Goal: Task Accomplishment & Management: Manage account settings

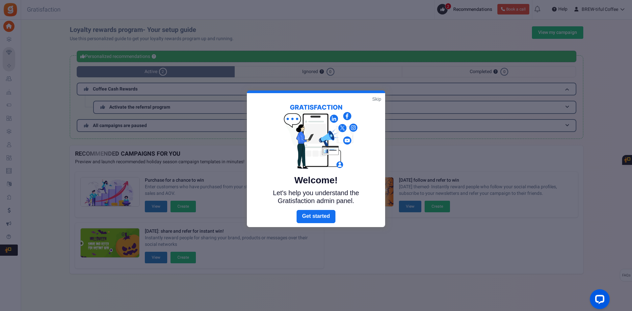
click at [376, 98] on link "Skip" at bounding box center [376, 99] width 9 height 7
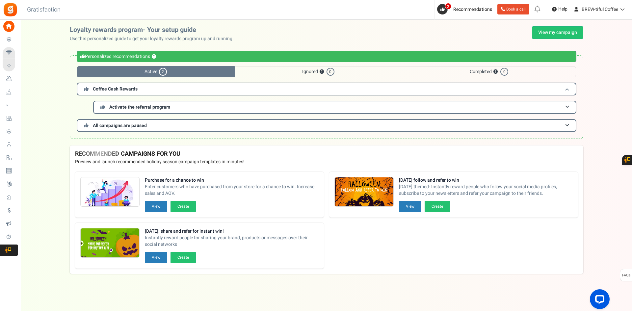
click at [128, 90] on span "Coffee Cash Rewards" at bounding box center [115, 89] width 45 height 7
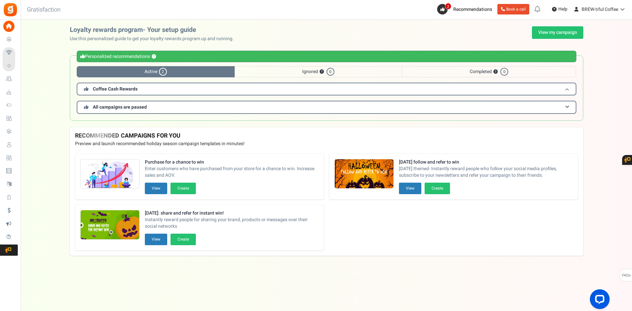
click at [128, 90] on span "Coffee Cash Rewards" at bounding box center [115, 89] width 45 height 7
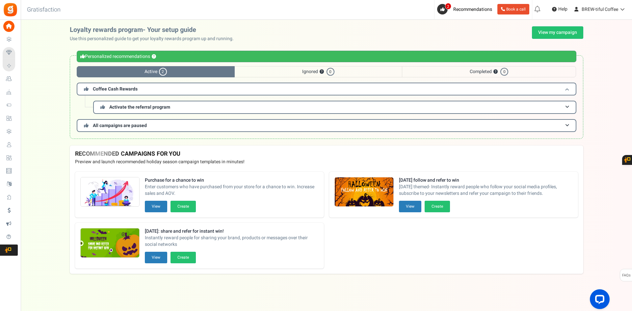
click at [128, 90] on span "Coffee Cash Rewards" at bounding box center [115, 89] width 45 height 7
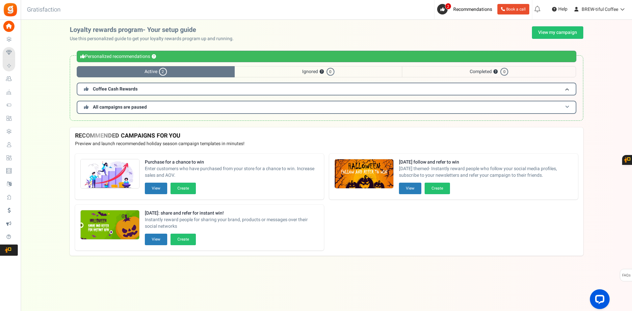
click at [128, 104] on span "All campaigns are paused" at bounding box center [120, 107] width 54 height 7
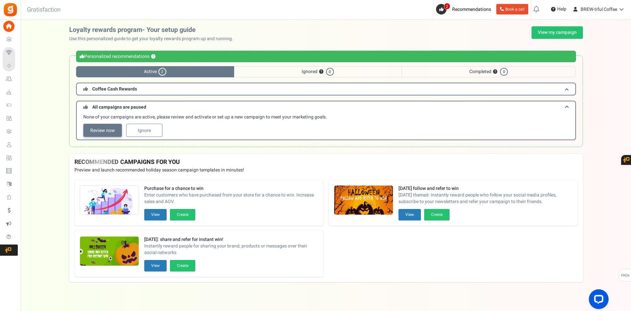
click at [102, 131] on link "Review now" at bounding box center [102, 130] width 39 height 13
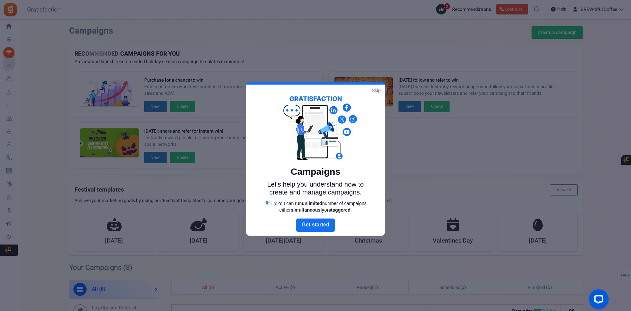
click at [372, 90] on link "Skip" at bounding box center [376, 90] width 9 height 7
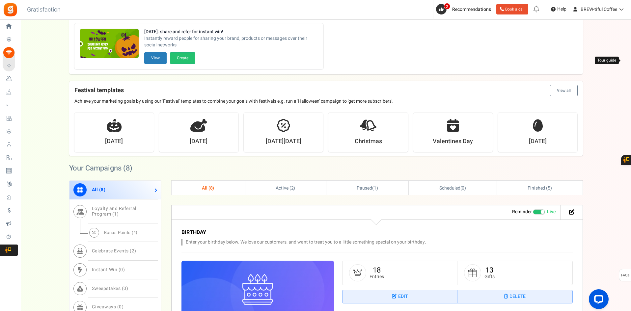
scroll to position [197, 0]
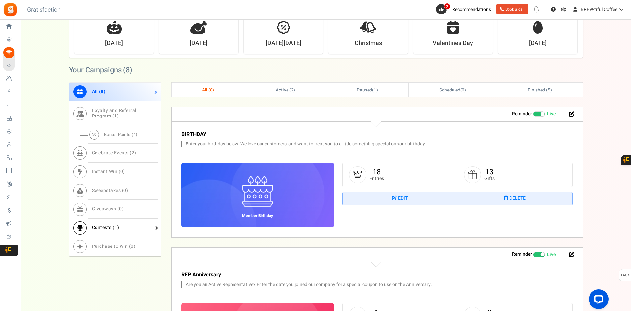
drag, startPoint x: 103, startPoint y: 228, endPoint x: 105, endPoint y: 234, distance: 5.9
click at [103, 228] on span "Contests ( 1 )" at bounding box center [105, 227] width 27 height 7
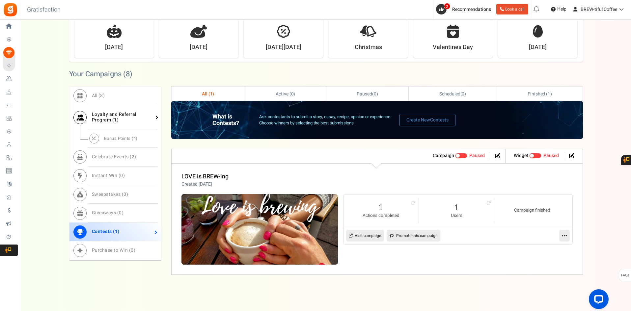
click at [102, 118] on span "Loyalty and Referral Program ( 1 )" at bounding box center [114, 117] width 44 height 13
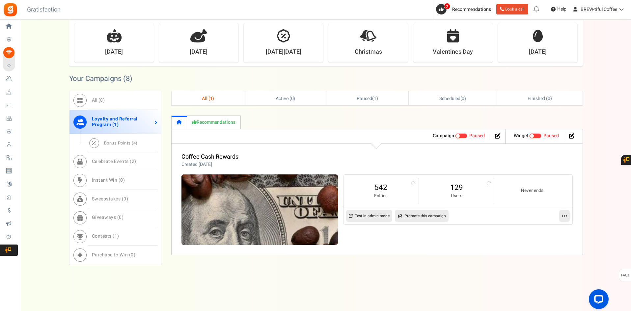
scroll to position [189, 0]
click at [459, 135] on span at bounding box center [457, 136] width 4 height 4
click at [455, 135] on input "Active Paused" at bounding box center [455, 136] width 0 height 4
click at [566, 215] on icon at bounding box center [563, 216] width 5 height 6
click at [536, 230] on link "Edit" at bounding box center [543, 232] width 49 height 12
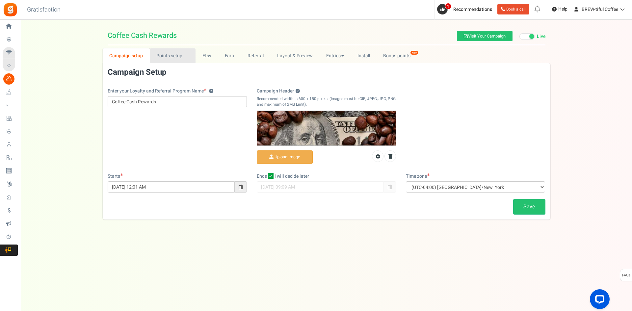
click at [156, 52] on link "Points setup New" at bounding box center [173, 55] width 46 height 15
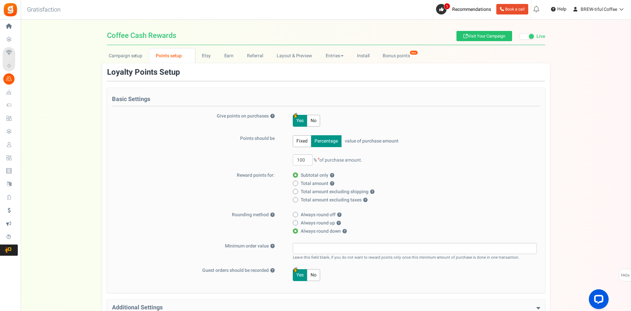
scroll to position [33, 0]
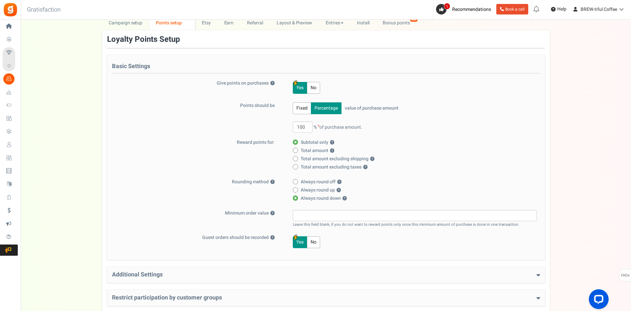
click at [313, 156] on span "Total amount excluding shipping ?" at bounding box center [337, 159] width 74 height 7
click at [297, 157] on input "Total amount excluding shipping ?" at bounding box center [295, 159] width 4 height 4
radio input "true"
radio input "false"
click at [329, 166] on span "Total amount excluding taxes ?" at bounding box center [333, 167] width 67 height 7
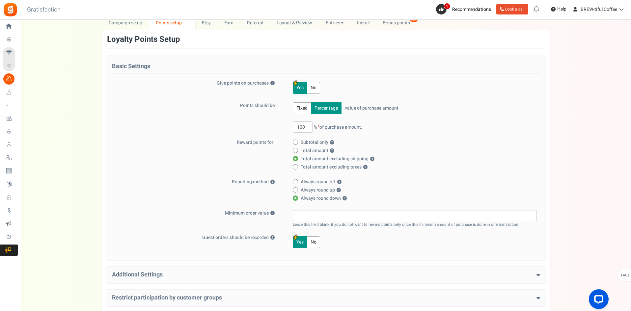
click at [297, 166] on input "Total amount excluding taxes ?" at bounding box center [295, 167] width 4 height 4
radio input "true"
click at [322, 159] on span "Total amount excluding shipping ?" at bounding box center [337, 159] width 74 height 7
click at [297, 159] on input "Total amount excluding shipping ?" at bounding box center [295, 159] width 4 height 4
radio input "true"
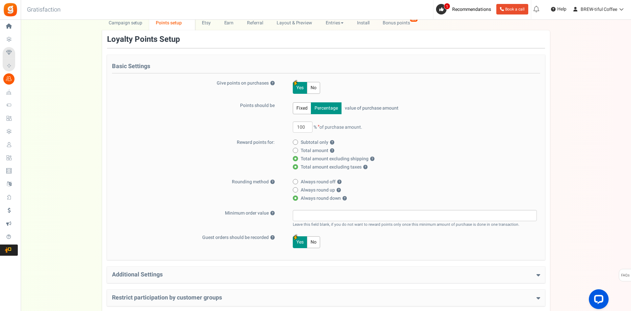
radio input "false"
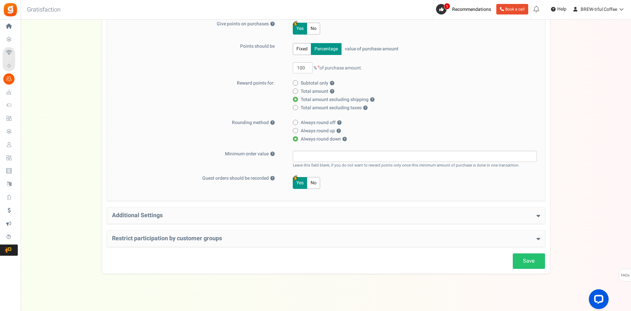
scroll to position [95, 0]
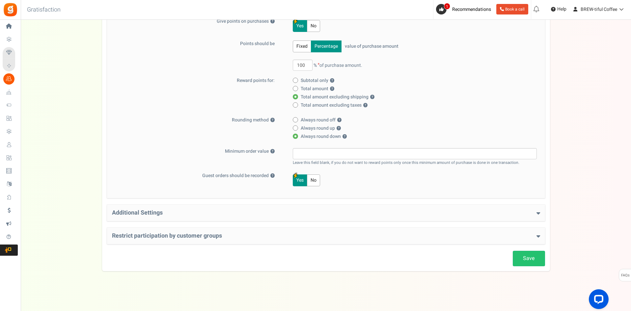
click at [161, 213] on h4 "Additional Settings" at bounding box center [326, 213] width 428 height 7
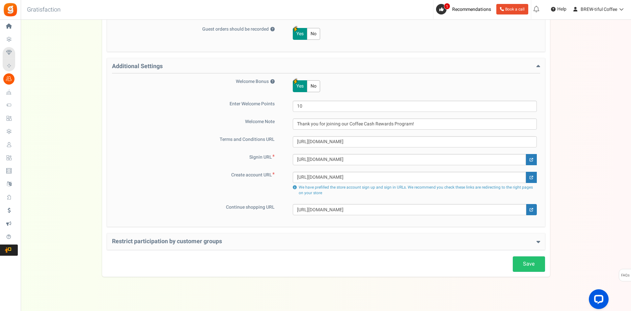
scroll to position [247, 0]
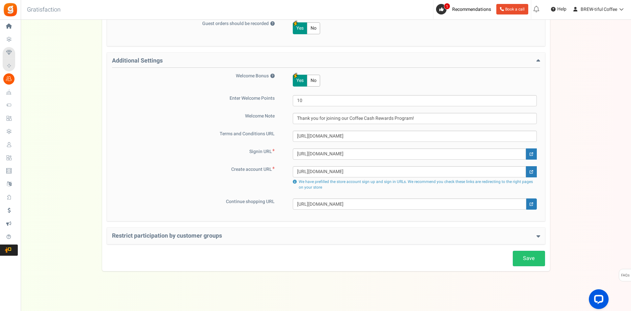
click at [195, 236] on h4 "Restrict participation by customer groups" at bounding box center [326, 236] width 428 height 7
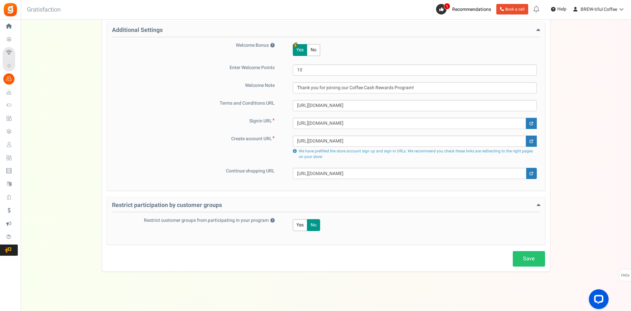
scroll to position [278, 0]
click at [528, 259] on link "Save" at bounding box center [528, 258] width 32 height 15
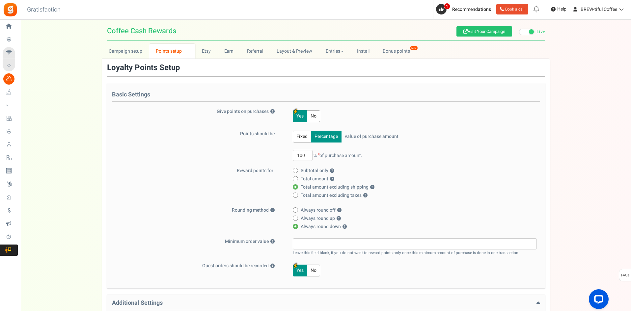
scroll to position [0, 0]
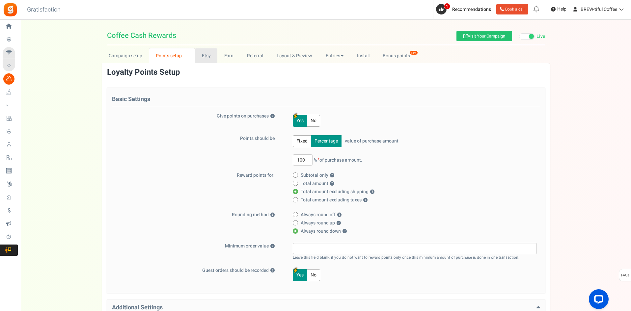
click at [205, 55] on link "Etsy" at bounding box center [206, 55] width 22 height 15
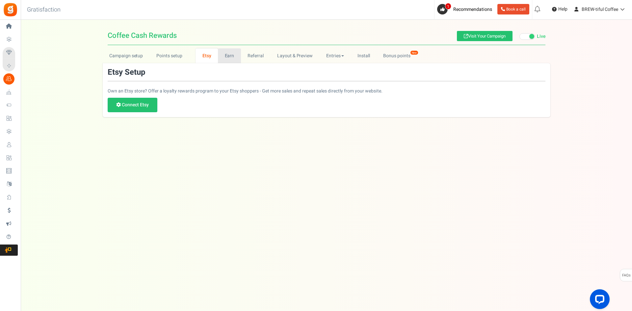
click at [226, 57] on link "Earn" at bounding box center [229, 55] width 23 height 15
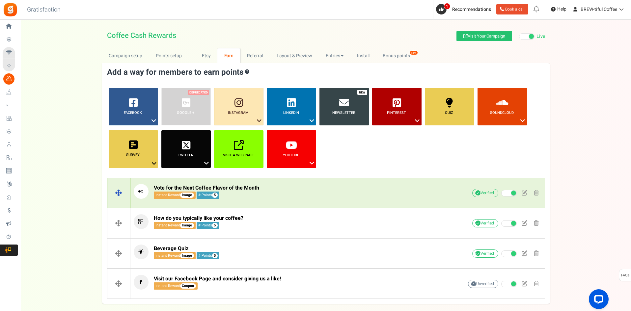
click at [248, 189] on span "Vote for the Next Coffee Flavor of the Month" at bounding box center [206, 188] width 105 height 8
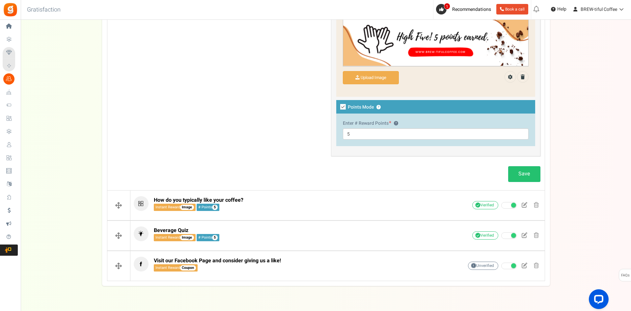
scroll to position [377, 0]
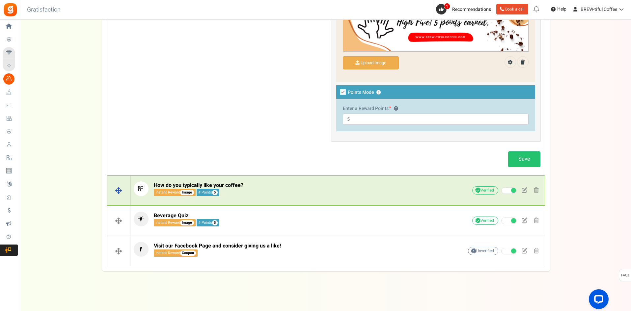
click at [239, 185] on span "How do you typically like your coffee?" at bounding box center [199, 185] width 90 height 8
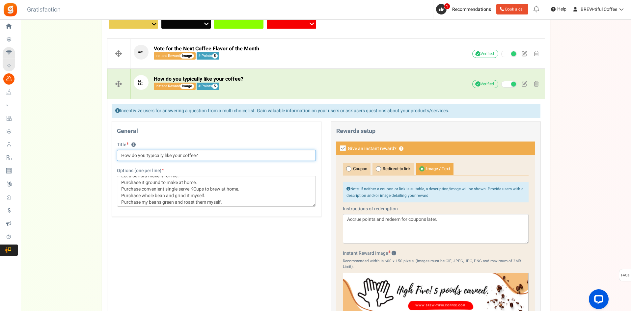
scroll to position [7, 0]
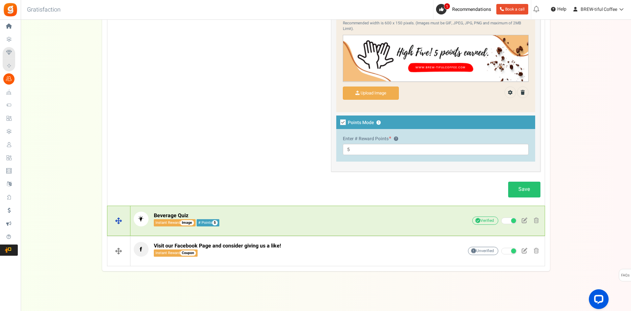
click at [246, 217] on p "Beverage Quiz Instant Reward Image # Points 5" at bounding box center [288, 219] width 309 height 15
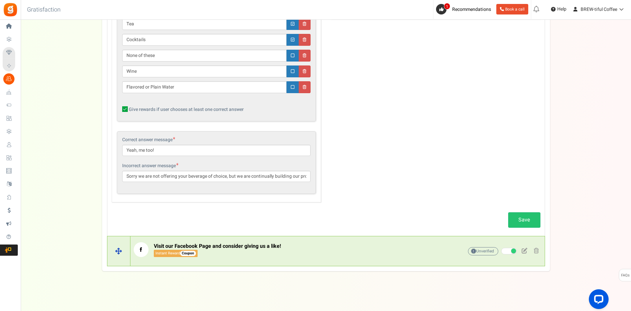
click at [279, 249] on span "Visit our Facebook Page and consider giving us a like!" at bounding box center [217, 246] width 127 height 8
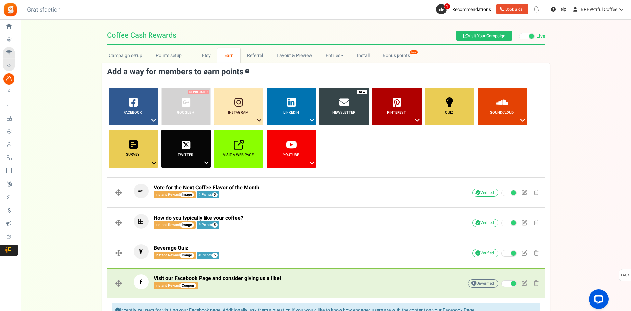
scroll to position [0, 0]
click at [262, 56] on link "Referral" at bounding box center [255, 55] width 30 height 15
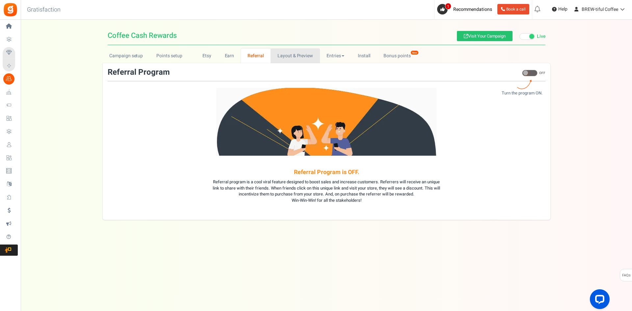
click at [281, 55] on link "Layout & Preview" at bounding box center [294, 55] width 49 height 15
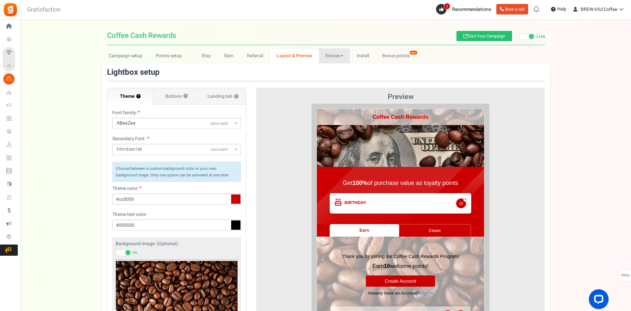
click at [338, 54] on link "Entries" at bounding box center [334, 55] width 31 height 15
click at [485, 38] on link "Visit Your Campaign" at bounding box center [484, 36] width 56 height 10
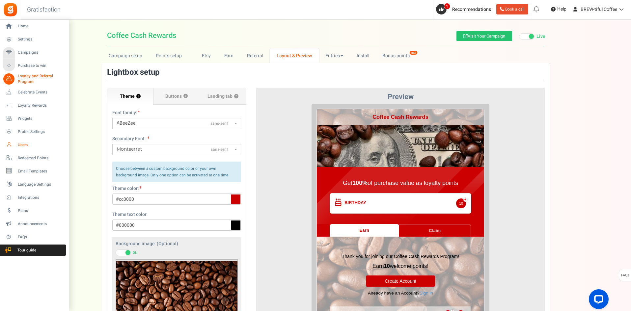
click at [26, 143] on span "Users" at bounding box center [41, 145] width 46 height 6
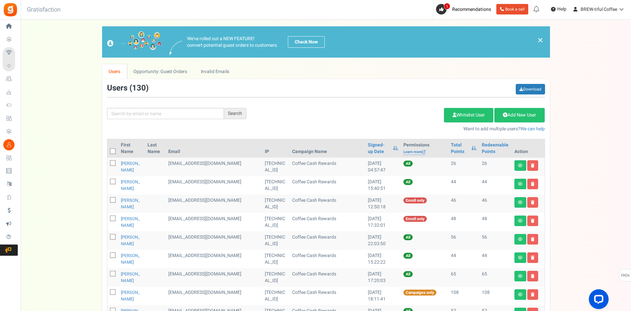
click at [123, 151] on th "First Name" at bounding box center [131, 148] width 27 height 18
click at [141, 151] on th "First Name" at bounding box center [131, 148] width 27 height 18
click at [139, 115] on input "text" at bounding box center [165, 113] width 117 height 11
type input "[PERSON_NAME]"
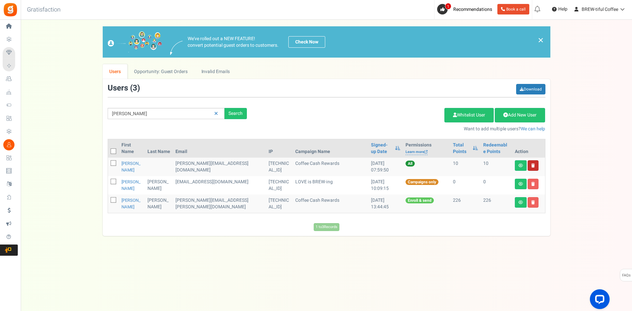
click at [535, 164] on link at bounding box center [533, 165] width 11 height 11
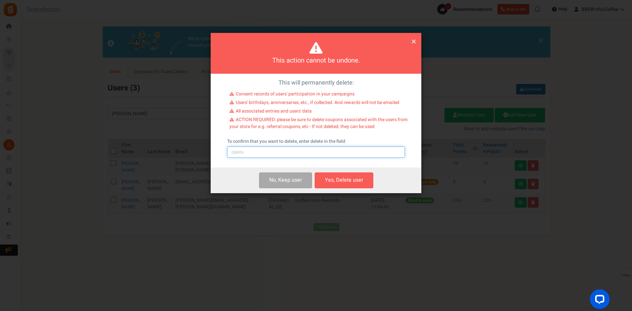
click at [275, 154] on input "text" at bounding box center [316, 151] width 178 height 11
type input "delete"
click at [347, 181] on button "Yes, Delete user" at bounding box center [344, 179] width 59 height 15
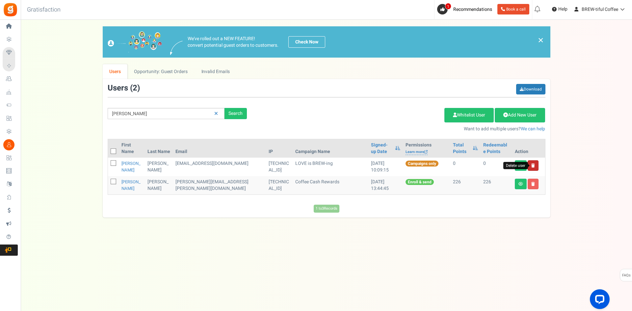
click at [533, 166] on icon at bounding box center [533, 166] width 4 height 4
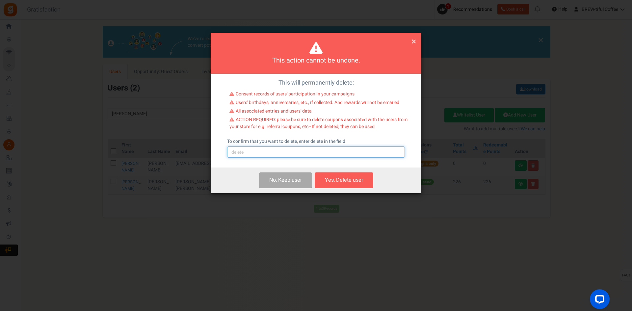
click at [328, 156] on input "text" at bounding box center [316, 151] width 178 height 11
type input "delete"
click at [349, 178] on button "Yes, Delete user" at bounding box center [344, 179] width 59 height 15
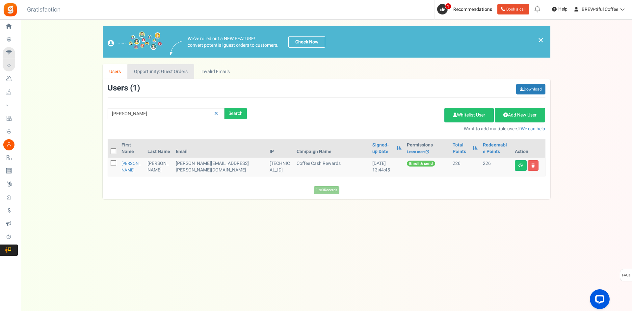
click at [164, 79] on link "Opportunity: Guest Orders" at bounding box center [160, 71] width 67 height 15
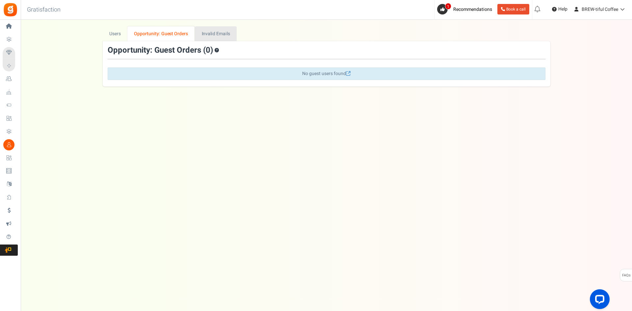
click at [214, 31] on link "Invalid Emails" at bounding box center [216, 33] width 42 height 15
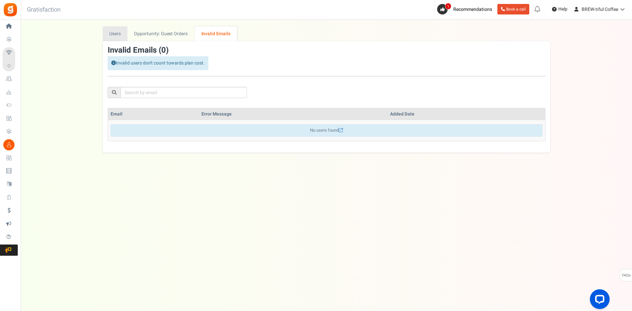
click at [111, 39] on link "Users" at bounding box center [115, 33] width 25 height 15
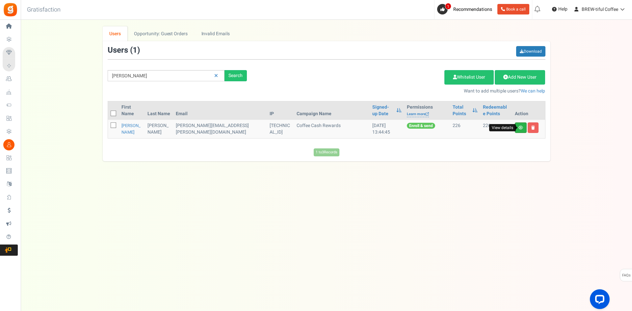
click at [521, 127] on icon at bounding box center [520, 128] width 5 height 4
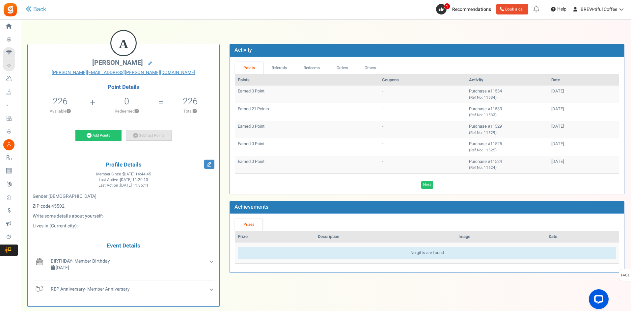
scroll to position [33, 0]
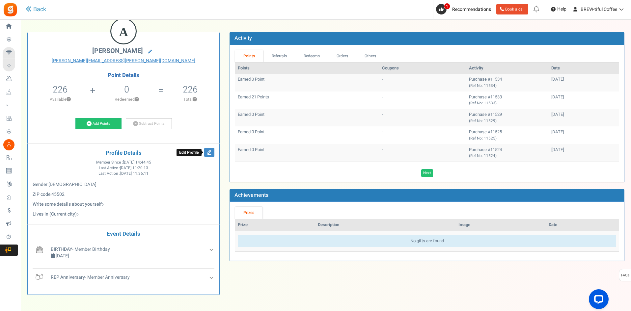
drag, startPoint x: 206, startPoint y: 152, endPoint x: 200, endPoint y: 157, distance: 8.2
click at [206, 152] on icon at bounding box center [209, 152] width 10 height 9
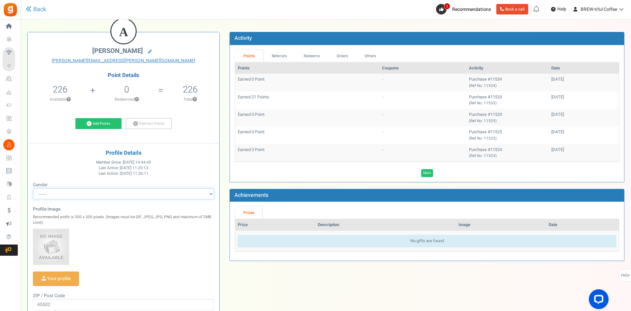
click at [69, 191] on select "------ [DEMOGRAPHIC_DATA] [DEMOGRAPHIC_DATA] Other" at bounding box center [123, 193] width 181 height 11
select select "[DEMOGRAPHIC_DATA]"
click at [33, 188] on select "------ [DEMOGRAPHIC_DATA] [DEMOGRAPHIC_DATA] Other" at bounding box center [123, 193] width 181 height 11
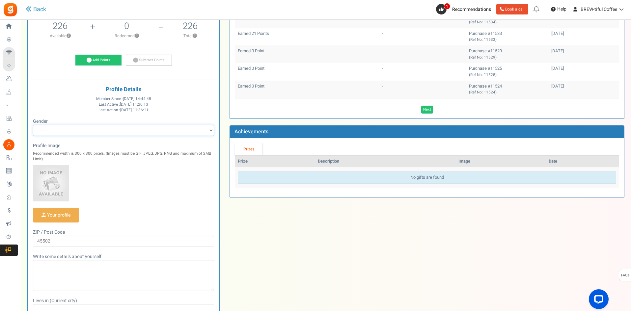
scroll to position [99, 0]
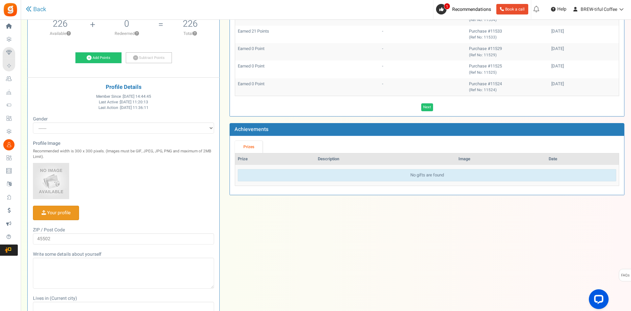
click at [67, 211] on input "Your profile" at bounding box center [55, 213] width 45 height 14
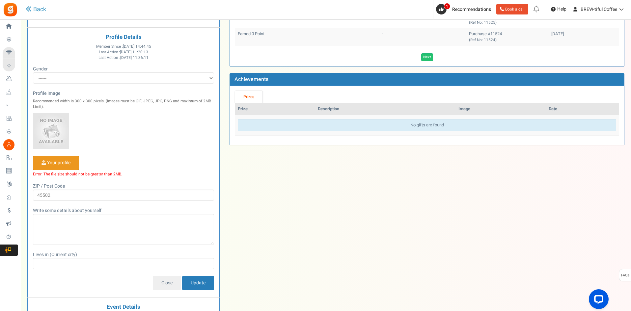
scroll to position [165, 0]
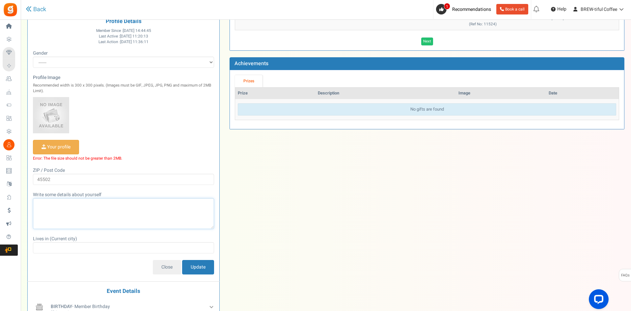
click at [62, 208] on textarea at bounding box center [123, 213] width 181 height 31
type textarea "BREW-tiful Coffee Founder"
click at [68, 246] on input "text" at bounding box center [123, 247] width 181 height 11
type input "[GEOGRAPHIC_DATA], [US_STATE]"
click at [204, 264] on input "Update" at bounding box center [198, 267] width 32 height 14
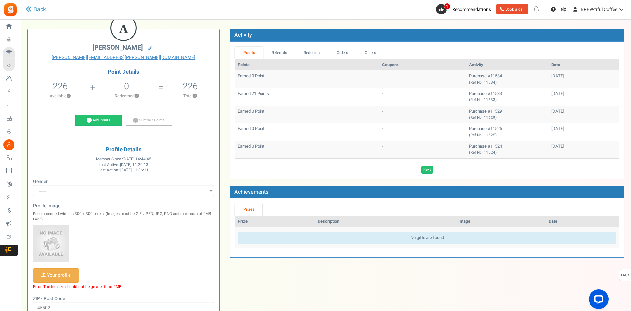
scroll to position [0, 0]
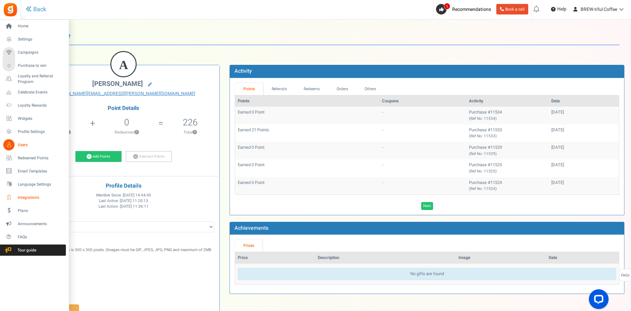
click at [33, 195] on span "Integrations" at bounding box center [41, 198] width 46 height 6
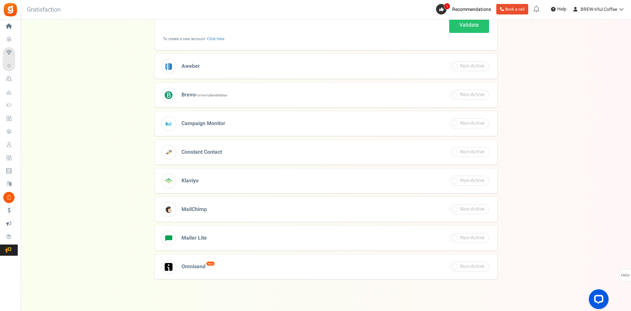
scroll to position [184, 0]
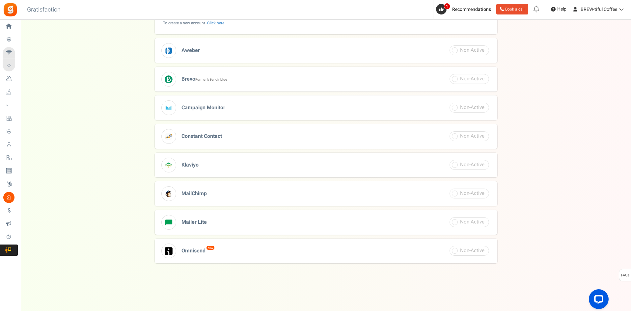
click at [199, 190] on span "MailChimp" at bounding box center [193, 194] width 25 height 8
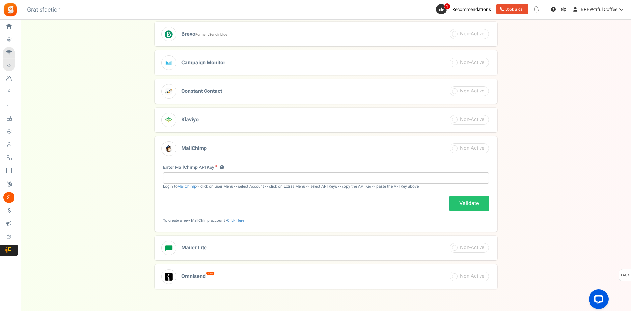
scroll to position [152, 0]
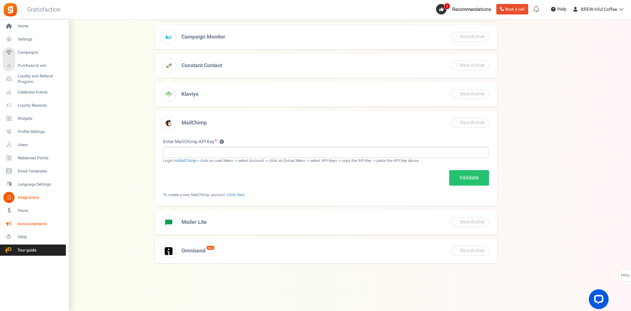
click at [28, 223] on span "Announcements" at bounding box center [41, 224] width 46 height 6
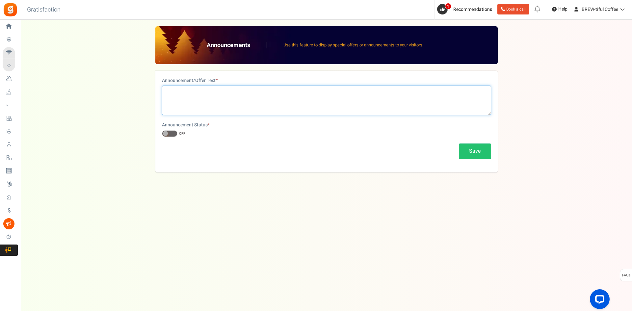
click at [186, 102] on textarea at bounding box center [326, 101] width 329 height 30
drag, startPoint x: 232, startPoint y: 89, endPoint x: 234, endPoint y: 92, distance: 4.1
click at [232, 89] on textarea "Coffee Cash Rewards are BACK!! Earn coupons with every dollar spent!!" at bounding box center [326, 101] width 329 height 30
type textarea "Coffee Cash Rewards are BACK! Earn coupons with every dollar spent!!"
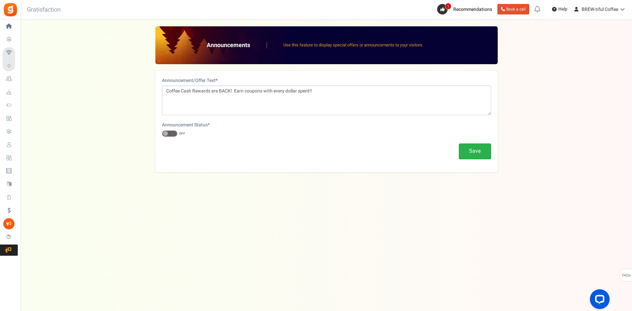
click at [483, 149] on button "Save" at bounding box center [475, 150] width 32 height 15
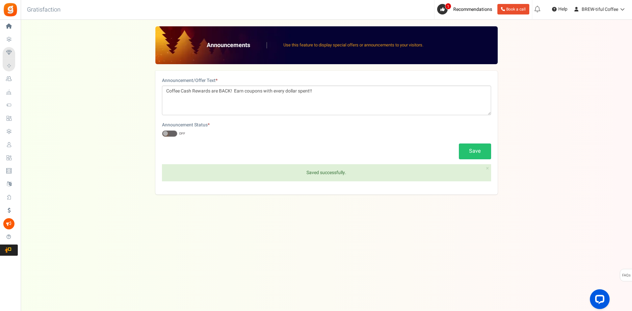
click at [172, 134] on span at bounding box center [169, 133] width 15 height 7
click at [162, 134] on input "ON OFF" at bounding box center [162, 134] width 0 height 4
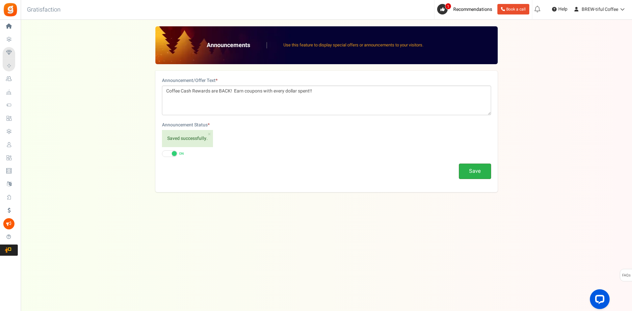
click at [479, 171] on button "Save" at bounding box center [475, 171] width 32 height 15
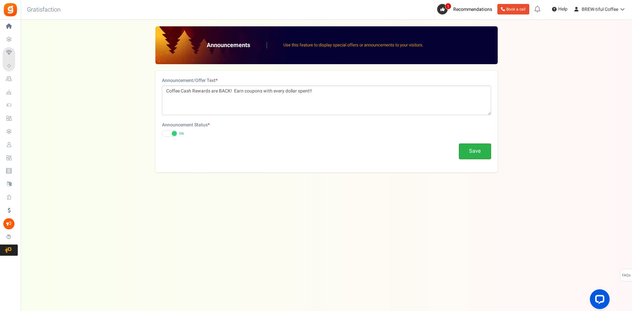
click at [471, 153] on button "Save" at bounding box center [475, 150] width 32 height 15
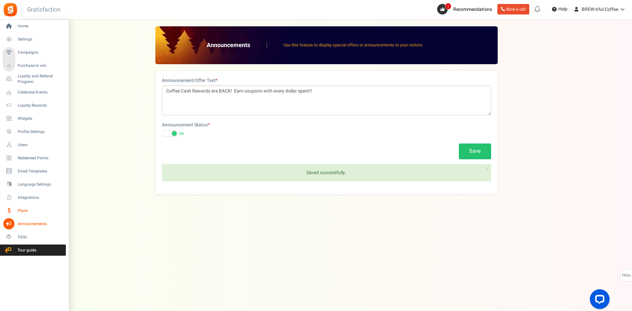
click at [15, 208] on link "Plans" at bounding box center [34, 210] width 63 height 11
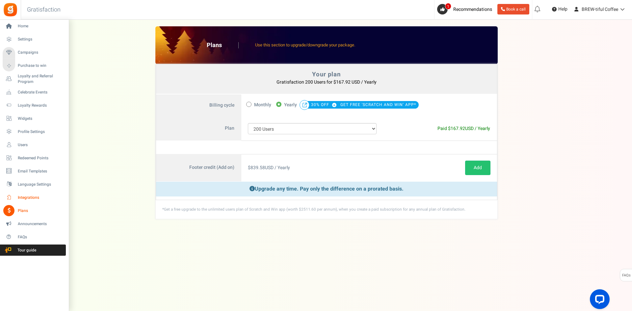
click at [18, 198] on span "Integrations" at bounding box center [41, 198] width 46 height 6
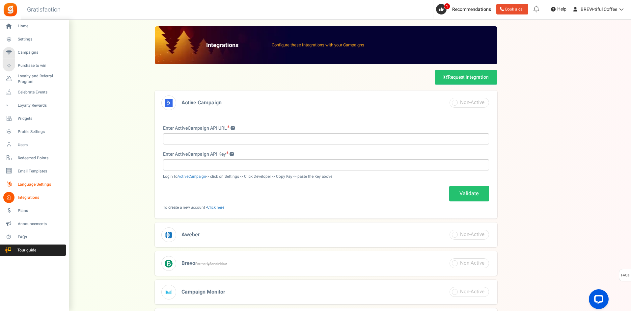
click at [29, 184] on span "Language Settings" at bounding box center [41, 185] width 46 height 6
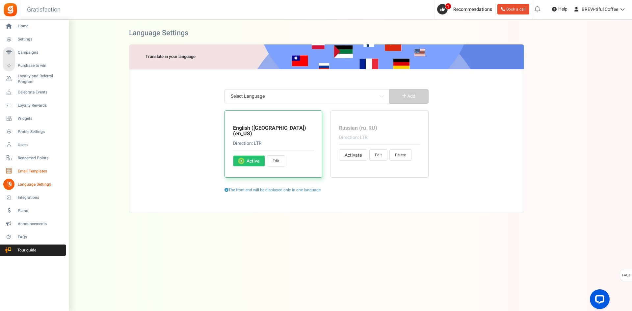
click at [21, 168] on span "Email Templates" at bounding box center [41, 171] width 46 height 6
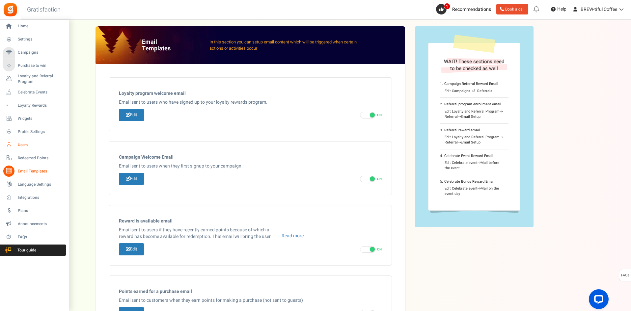
click at [21, 142] on link "Users" at bounding box center [34, 144] width 63 height 11
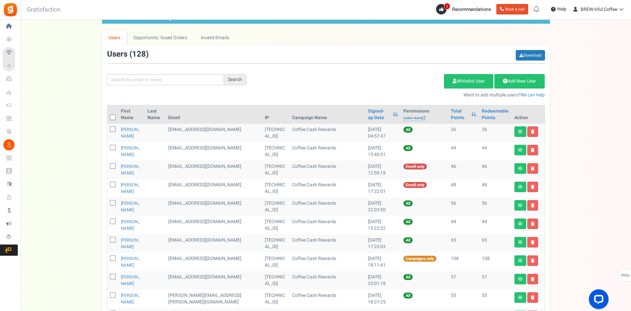
scroll to position [33, 0]
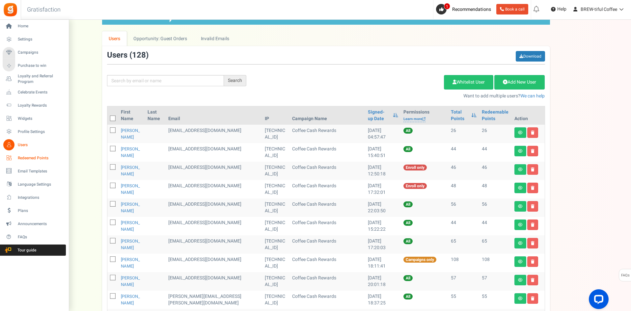
click at [25, 158] on span "Redeemed Points" at bounding box center [41, 158] width 46 height 6
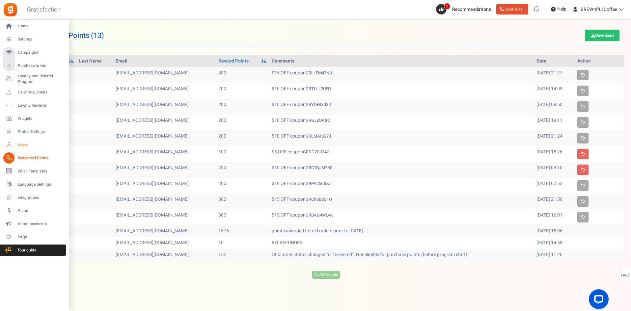
click at [21, 145] on span "Users" at bounding box center [41, 145] width 46 height 6
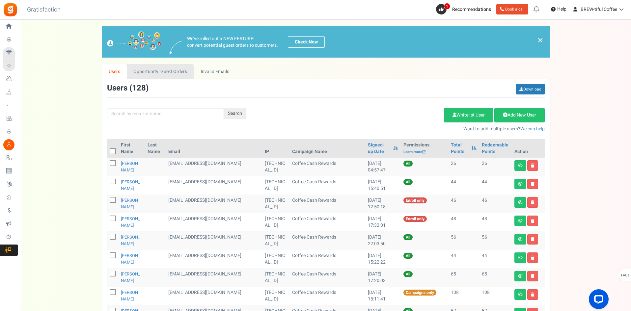
click at [181, 70] on link "Opportunity: Guest Orders" at bounding box center [160, 71] width 67 height 15
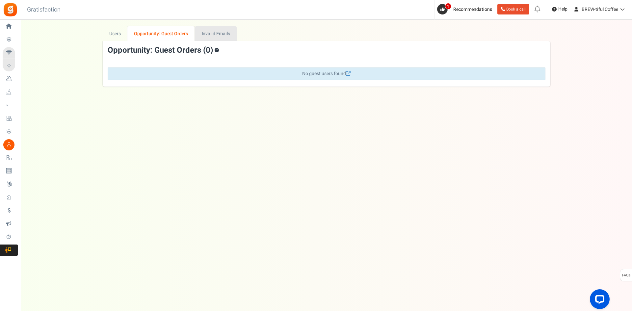
click at [205, 35] on link "Invalid Emails" at bounding box center [216, 33] width 42 height 15
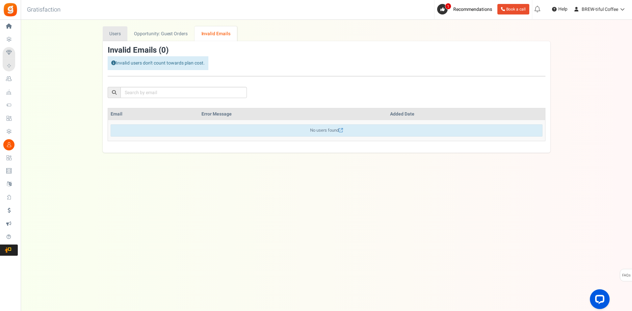
click at [116, 33] on link "Users" at bounding box center [115, 33] width 25 height 15
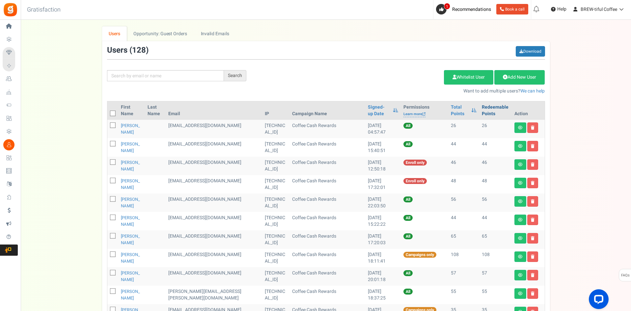
click at [491, 112] on link "Redeemable Points" at bounding box center [494, 110] width 27 height 13
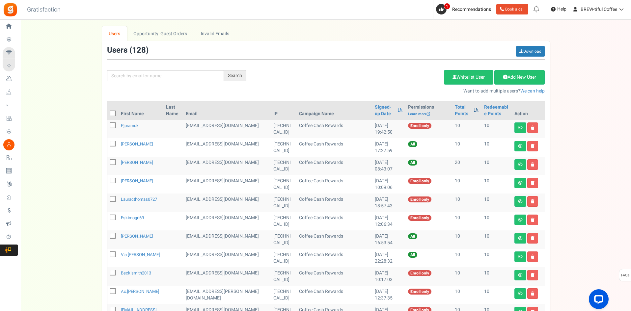
click at [473, 110] on span at bounding box center [475, 110] width 5 height 5
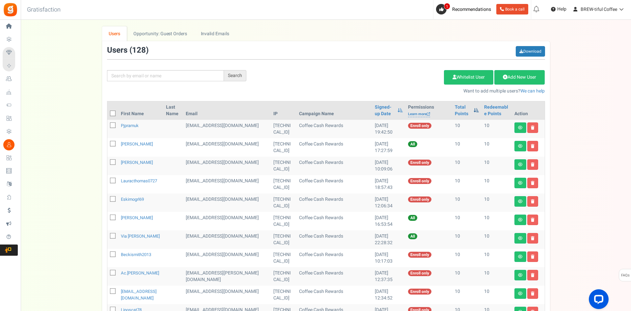
click at [473, 112] on span at bounding box center [475, 110] width 5 height 5
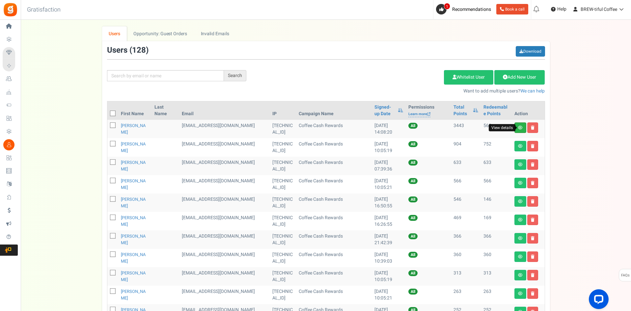
click at [521, 129] on icon at bounding box center [520, 128] width 5 height 4
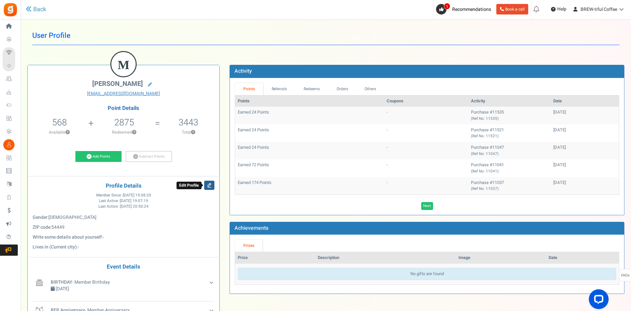
click at [204, 184] on icon at bounding box center [209, 185] width 10 height 9
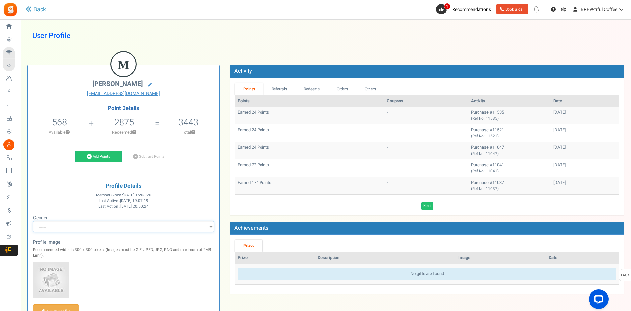
click at [70, 227] on select "------ [DEMOGRAPHIC_DATA] [DEMOGRAPHIC_DATA] Other" at bounding box center [123, 226] width 181 height 11
select select "[DEMOGRAPHIC_DATA]"
click at [33, 221] on select "------ [DEMOGRAPHIC_DATA] [DEMOGRAPHIC_DATA] Other" at bounding box center [123, 226] width 181 height 11
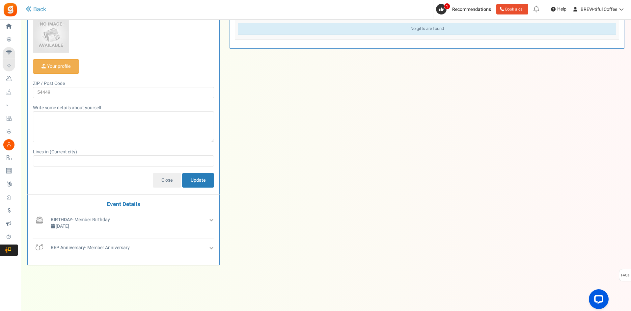
scroll to position [246, 0]
click at [196, 178] on input "Update" at bounding box center [198, 179] width 32 height 14
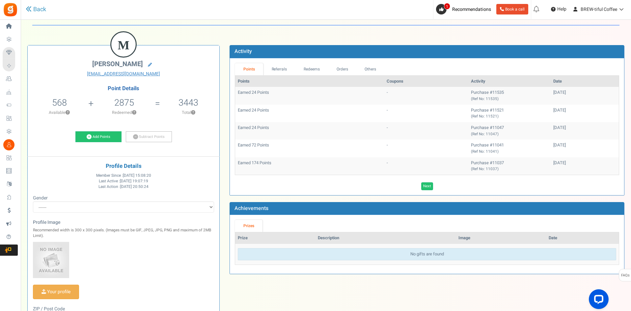
scroll to position [0, 0]
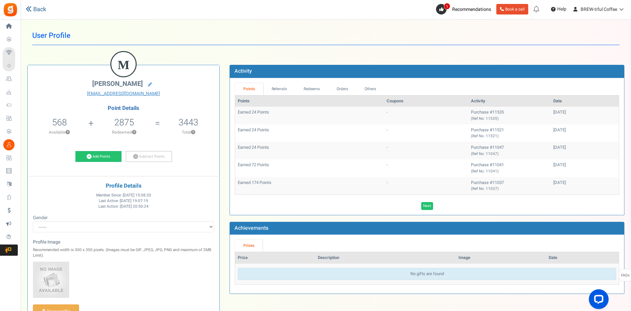
click at [40, 10] on link "Back" at bounding box center [36, 9] width 20 height 9
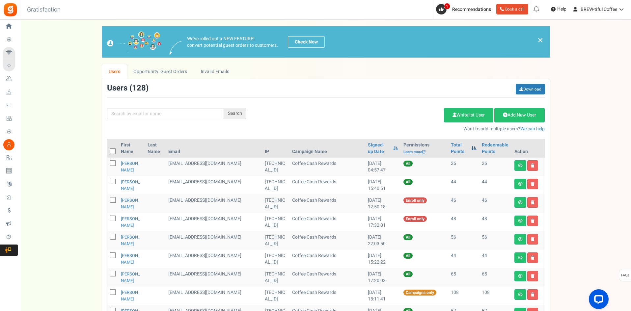
click at [471, 146] on span at bounding box center [473, 148] width 5 height 5
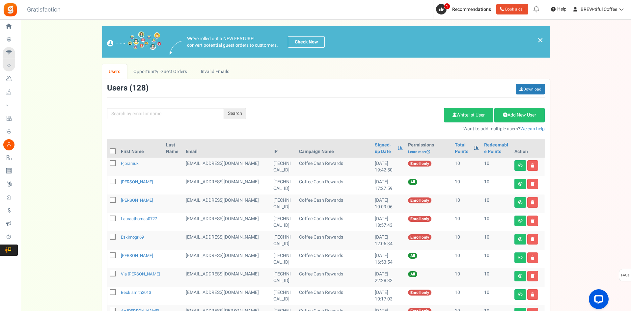
click at [473, 149] on span at bounding box center [475, 148] width 5 height 5
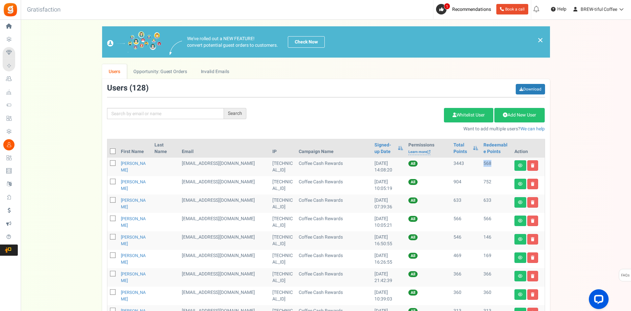
drag, startPoint x: 477, startPoint y: 165, endPoint x: 488, endPoint y: 165, distance: 10.9
click at [488, 165] on td "568" at bounding box center [495, 167] width 31 height 18
click at [522, 219] on link at bounding box center [520, 221] width 12 height 11
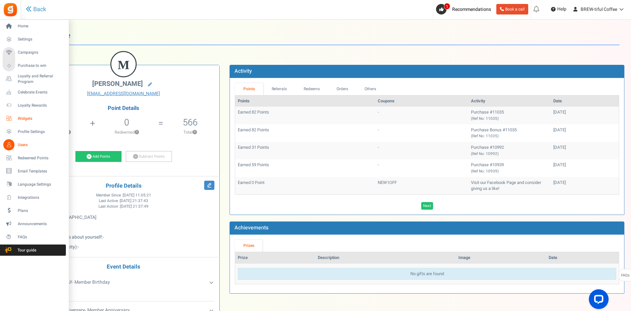
click at [18, 116] on span "Widgets" at bounding box center [41, 119] width 46 height 6
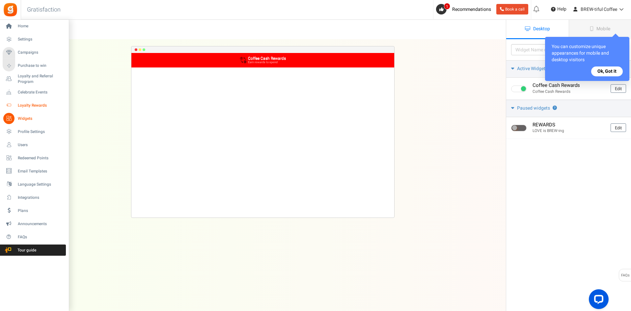
click at [18, 104] on span "Loyalty Rewards" at bounding box center [41, 106] width 46 height 6
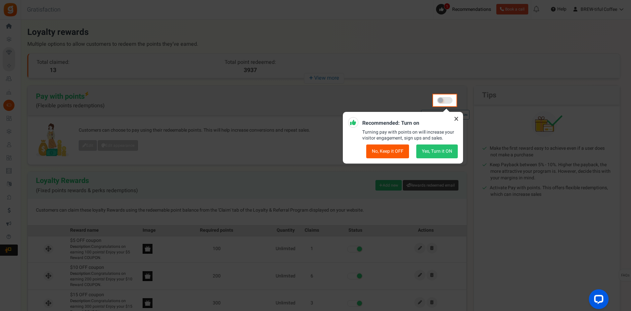
click at [442, 153] on button "Yes, Turn it ON" at bounding box center [436, 151] width 41 height 14
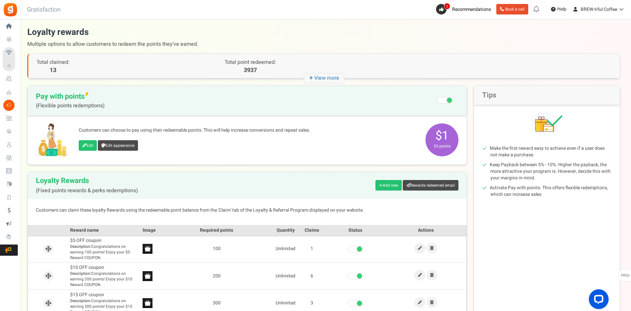
click at [447, 100] on span at bounding box center [449, 100] width 5 height 5
click at [445, 100] on input "Recommended: Turn On Are you sure? This will remove the flexi redemption option…" at bounding box center [445, 100] width 0 height 11
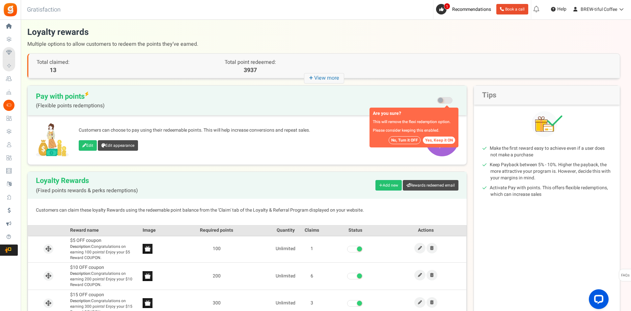
click at [409, 137] on button "No, Turn it OFF" at bounding box center [404, 140] width 32 height 8
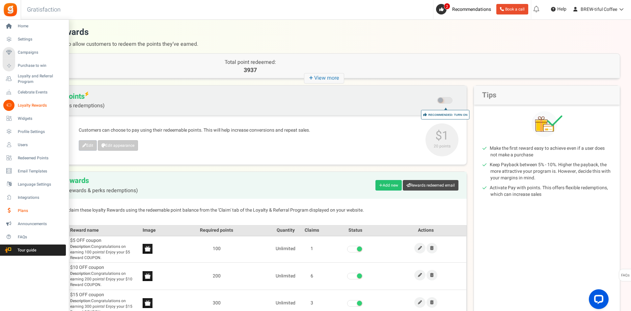
click at [20, 213] on span "Plans" at bounding box center [41, 211] width 46 height 6
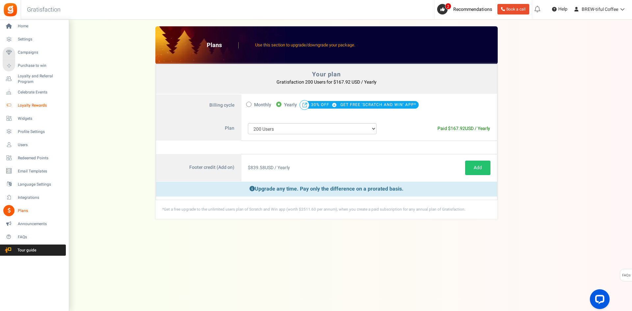
click at [29, 101] on link "Loyalty Rewards" at bounding box center [34, 105] width 63 height 11
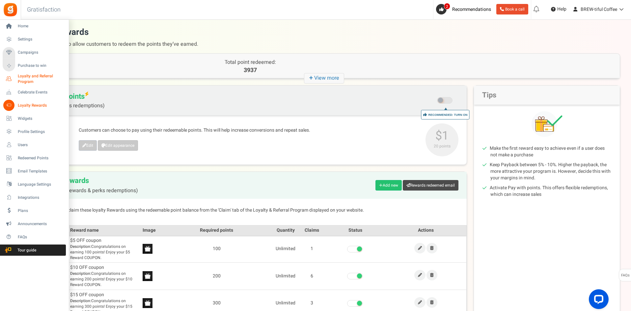
click at [33, 82] on span "Loyalty and Referral Program" at bounding box center [42, 78] width 48 height 11
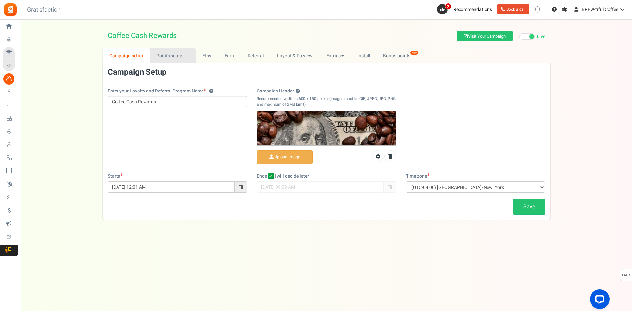
click at [167, 53] on link "Points setup New" at bounding box center [173, 55] width 46 height 15
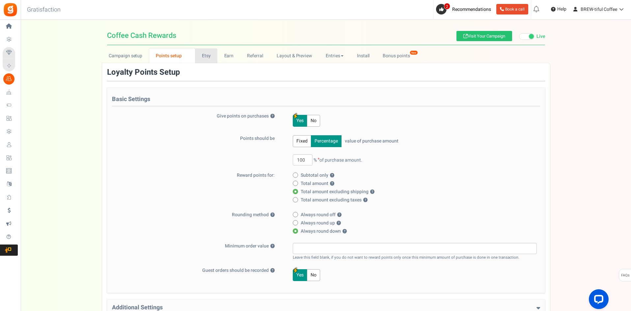
click at [202, 57] on link "Etsy" at bounding box center [206, 55] width 22 height 15
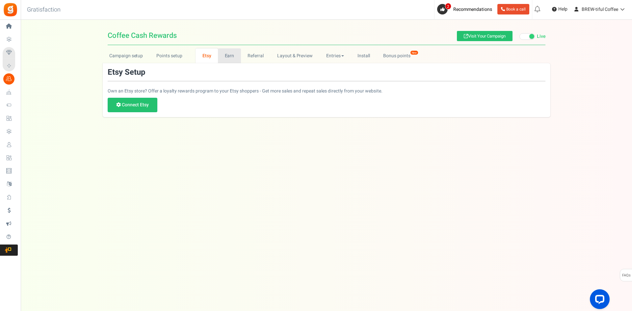
click at [225, 57] on link "Earn" at bounding box center [229, 55] width 23 height 15
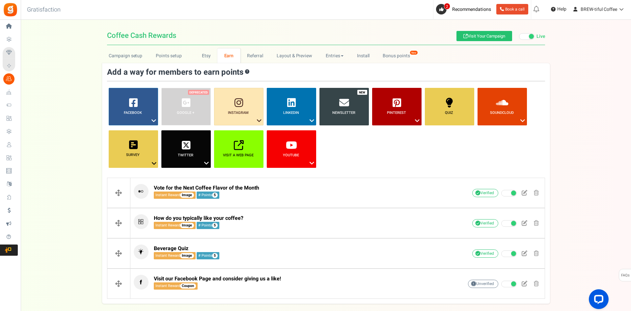
click at [339, 108] on link "Newsletter" at bounding box center [343, 107] width 49 height 38
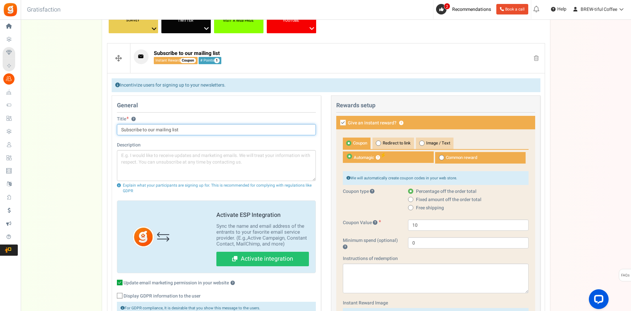
scroll to position [132, 0]
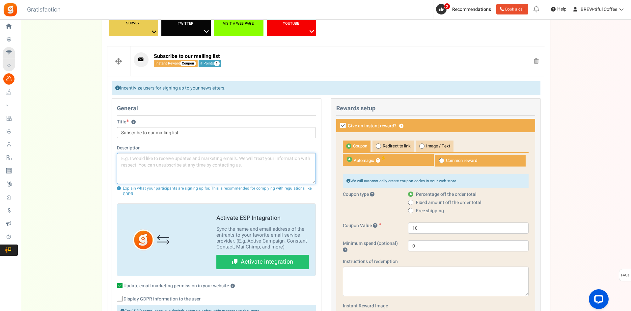
click at [178, 162] on textarea at bounding box center [216, 168] width 199 height 31
drag, startPoint x: 192, startPoint y: 166, endPoint x: 178, endPoint y: 166, distance: 13.8
click at [178, 166] on textarea "Subscribe to our promotional emails. Only one newsletter sent per month and one…" at bounding box center [216, 168] width 199 height 31
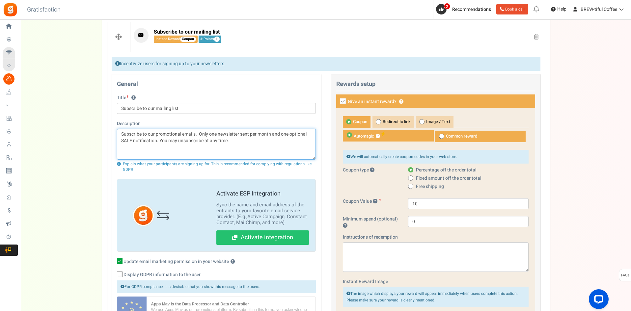
scroll to position [165, 0]
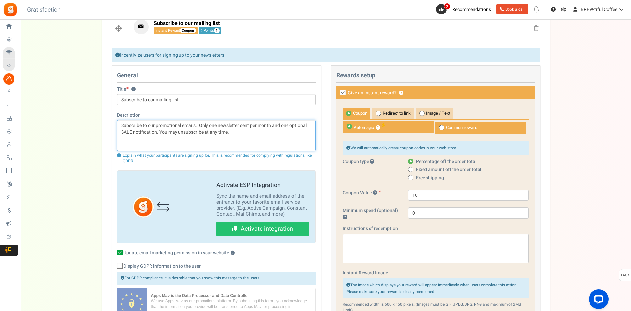
type textarea "Subscribe to our promotional emails. Only one newsletter sent per month and one…"
click at [420, 195] on input "10" at bounding box center [468, 195] width 120 height 11
click at [386, 113] on span "Redirect to link" at bounding box center [392, 114] width 41 height 12
click at [376, 113] on input "Redirect to link" at bounding box center [374, 111] width 4 height 4
radio input "true"
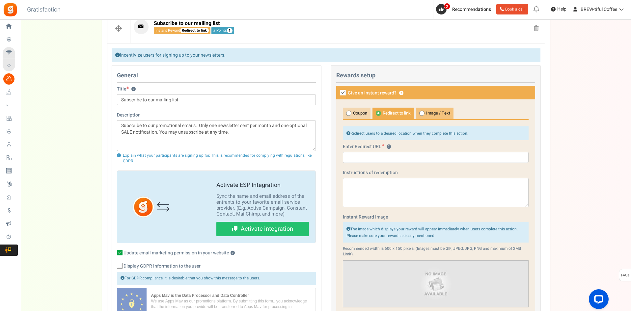
click at [439, 112] on span "Image / Text" at bounding box center [435, 114] width 38 height 12
click at [420, 112] on input "Image / Text" at bounding box center [418, 111] width 4 height 4
radio input "true"
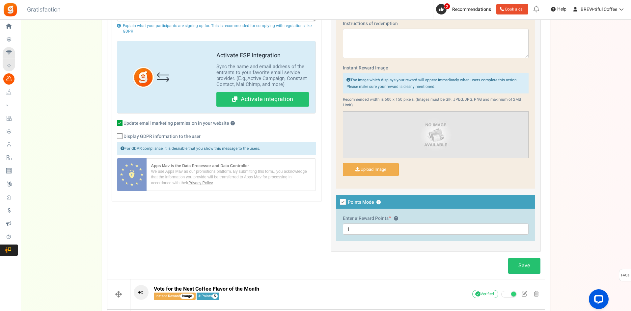
scroll to position [296, 0]
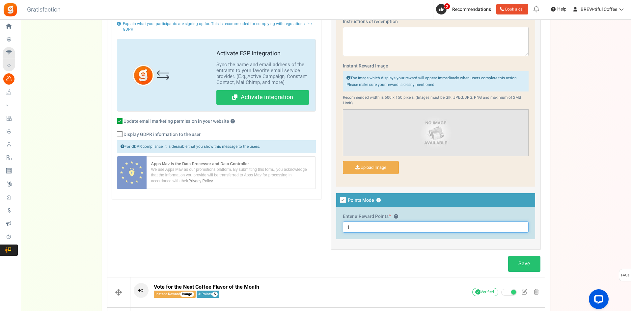
click at [356, 226] on input "1" at bounding box center [436, 226] width 186 height 11
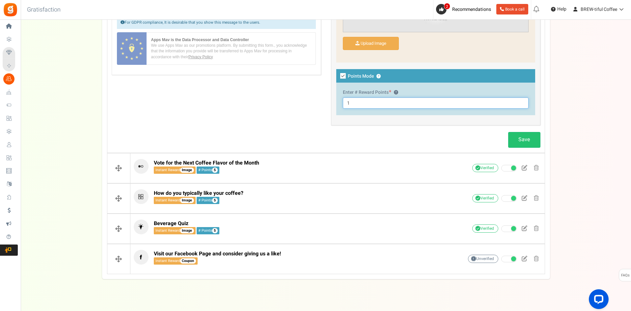
scroll to position [428, 0]
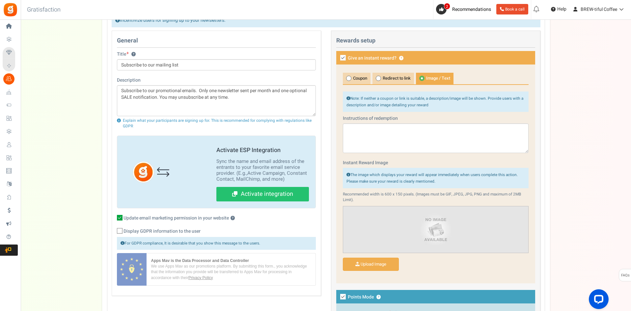
scroll to position [198, 0]
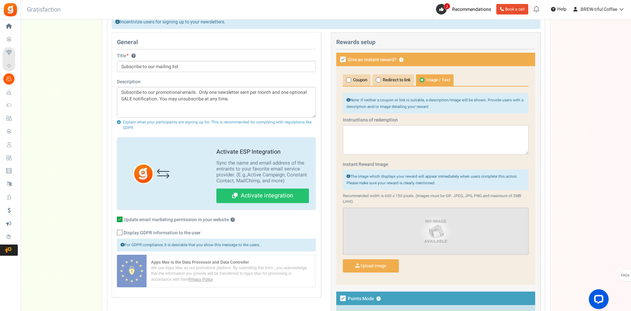
type input "5"
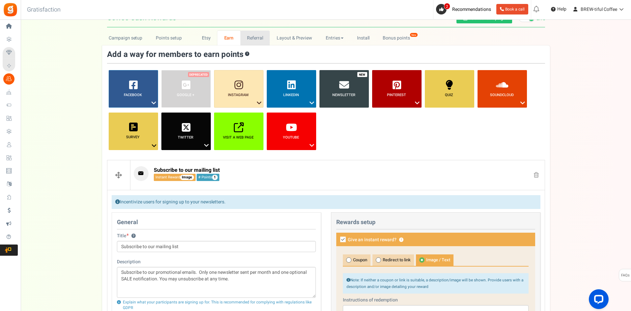
scroll to position [0, 0]
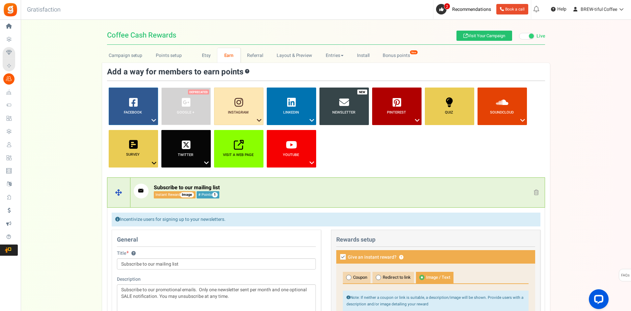
click at [538, 191] on span at bounding box center [535, 193] width 5 height 6
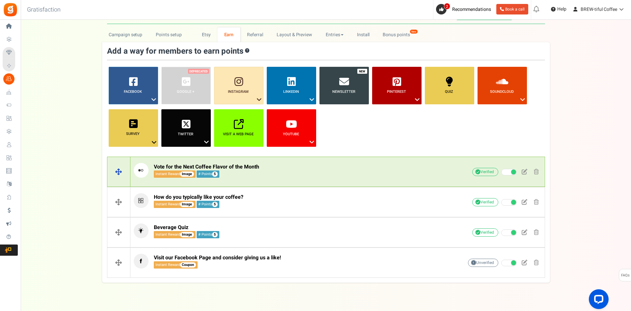
scroll to position [33, 0]
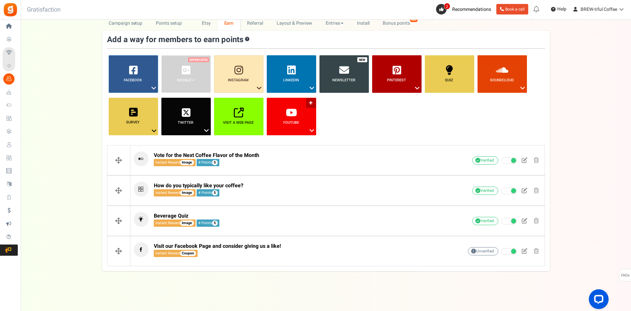
click at [285, 116] on link "YouTube ?" at bounding box center [291, 117] width 49 height 38
click at [253, 115] on link "Visit a web page ?" at bounding box center [238, 117] width 49 height 38
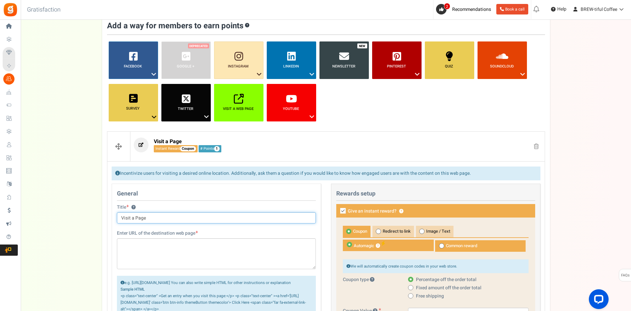
scroll to position [0, 0]
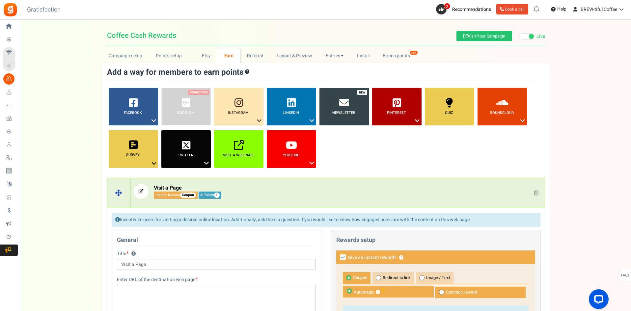
click at [536, 192] on span at bounding box center [535, 193] width 5 height 6
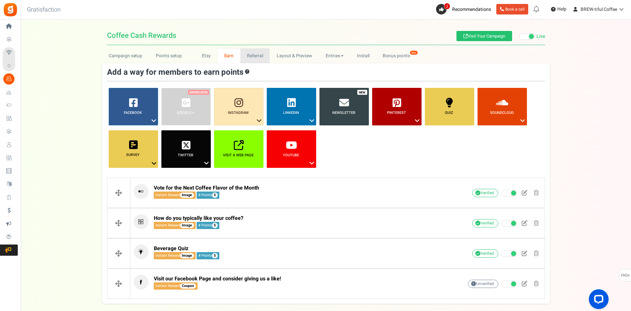
click at [253, 55] on link "Referral" at bounding box center [255, 55] width 30 height 15
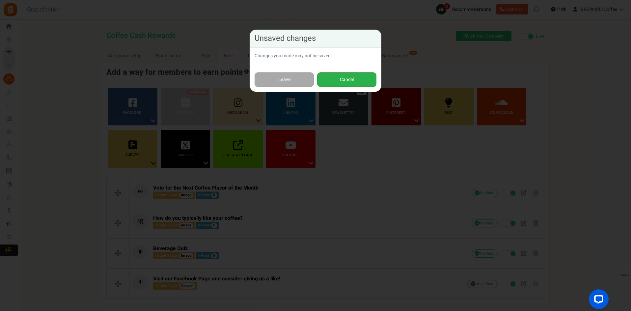
click at [361, 81] on button "Cancel" at bounding box center [346, 79] width 59 height 15
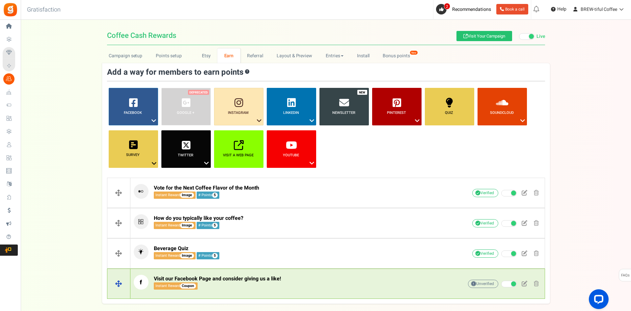
click at [357, 284] on p "Visit our Facebook Page and consider giving us a like! Instant Reward Coupon" at bounding box center [288, 282] width 309 height 15
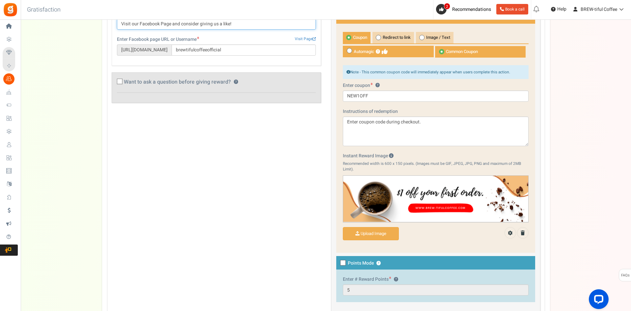
scroll to position [421, 0]
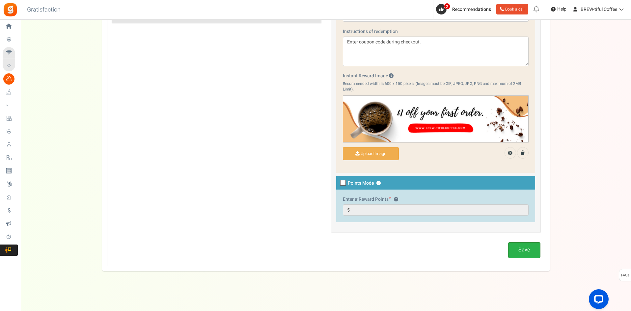
click at [526, 251] on link "Save" at bounding box center [524, 249] width 32 height 15
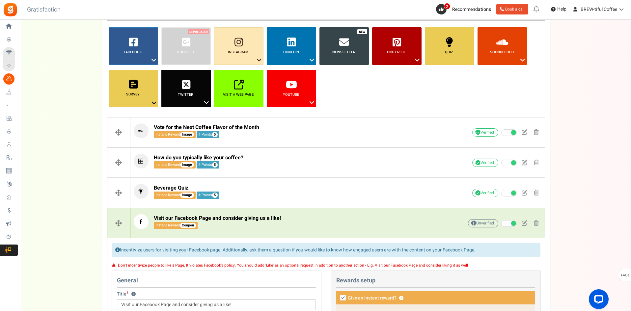
scroll to position [0, 0]
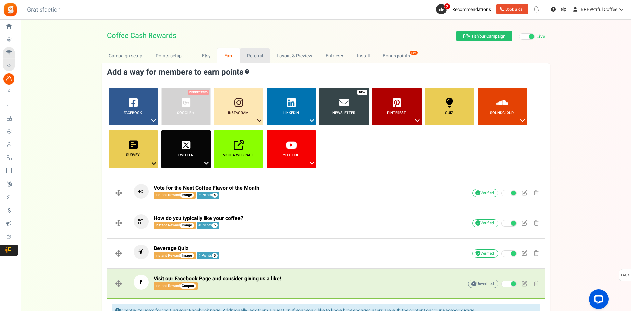
click at [257, 60] on link "Referral" at bounding box center [255, 55] width 30 height 15
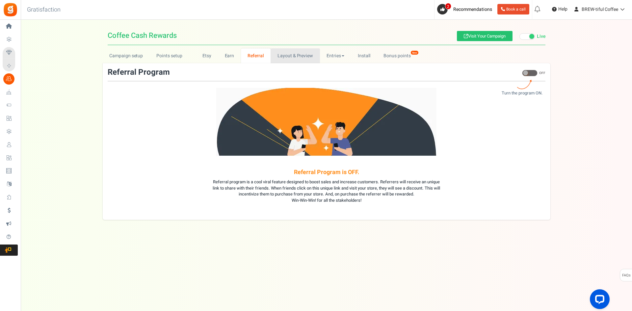
click at [288, 60] on link "Layout & Preview" at bounding box center [294, 55] width 49 height 15
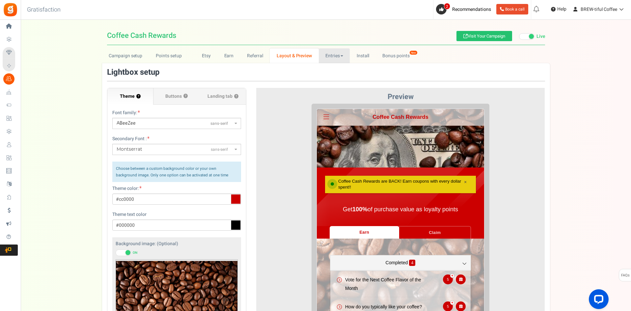
click at [333, 53] on link "Entries" at bounding box center [334, 55] width 31 height 15
click at [360, 53] on link "Install" at bounding box center [362, 55] width 26 height 15
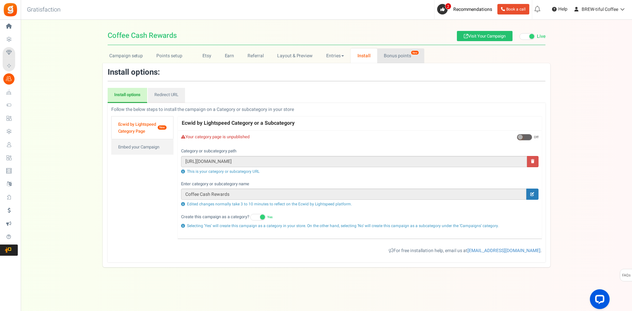
click at [380, 52] on link "Bonus points New" at bounding box center [400, 55] width 47 height 15
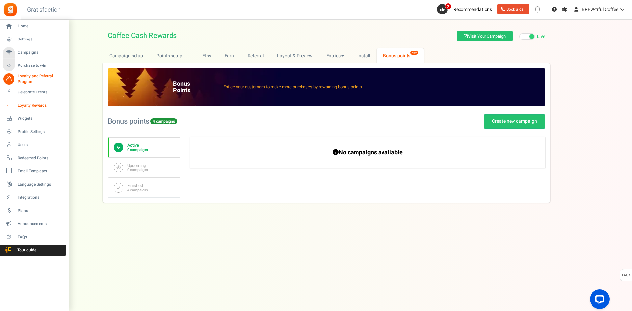
click at [31, 108] on span "Loyalty Rewards" at bounding box center [41, 106] width 46 height 6
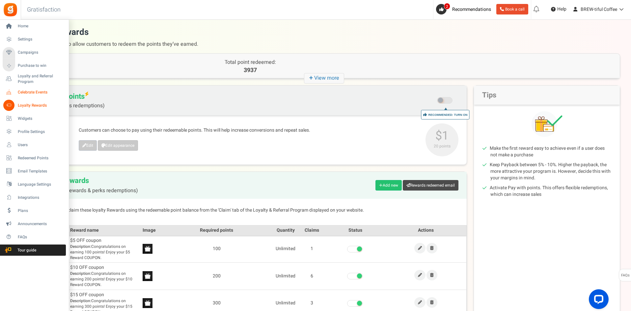
click at [17, 90] on link "Celebrate Events" at bounding box center [34, 92] width 63 height 11
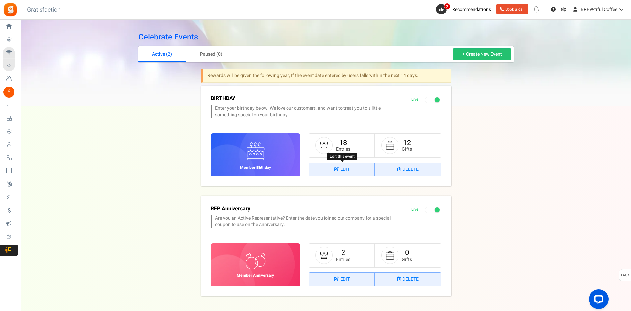
click at [340, 167] on link "Edit" at bounding box center [342, 169] width 66 height 13
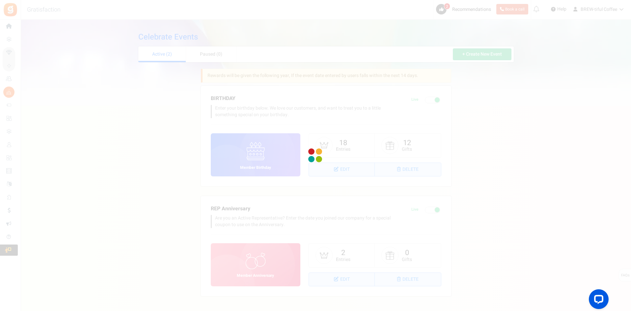
select select "1"
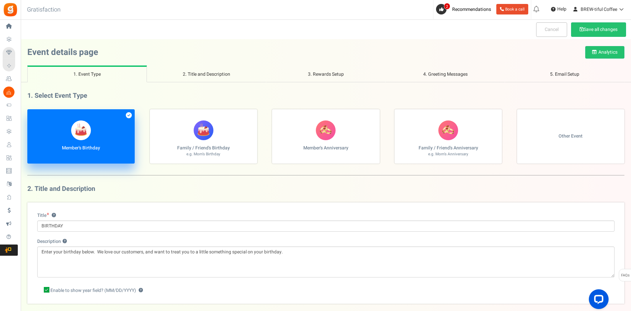
click at [308, 138] on label "Member's Anniversary" at bounding box center [325, 136] width 107 height 54
click at [32, 115] on input "Member's Anniversary" at bounding box center [29, 113] width 4 height 4
radio input "true"
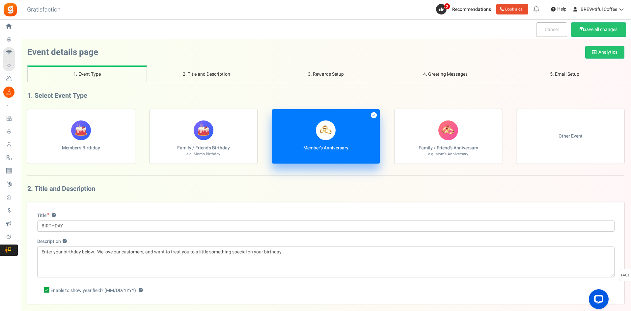
click at [110, 122] on label "Member's Birthday" at bounding box center [80, 136] width 107 height 54
click at [32, 115] on input "Member's Birthday" at bounding box center [29, 113] width 4 height 4
radio input "true"
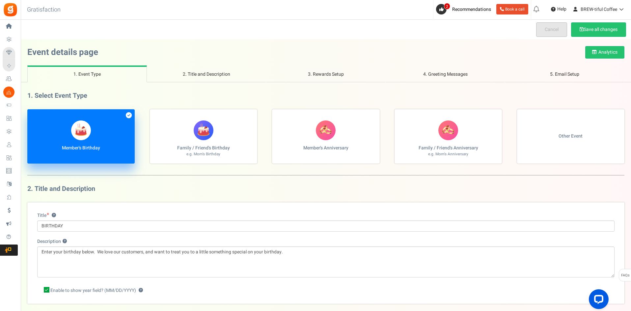
click at [542, 33] on link "Cancel" at bounding box center [551, 29] width 31 height 14
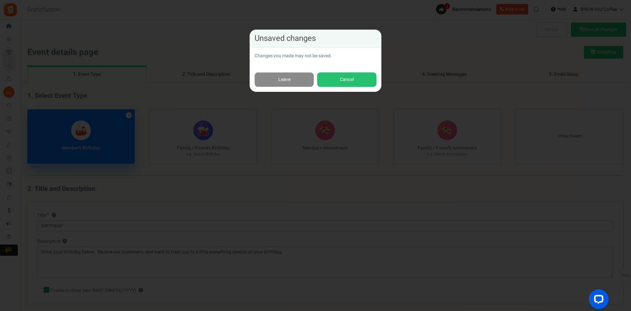
click at [285, 80] on link "Leave" at bounding box center [283, 79] width 59 height 15
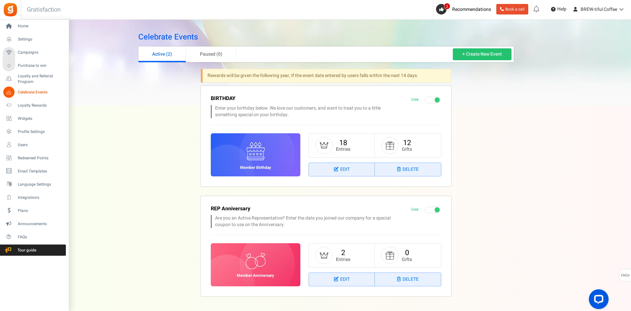
click at [34, 92] on span "Celebrate Events" at bounding box center [41, 93] width 46 height 6
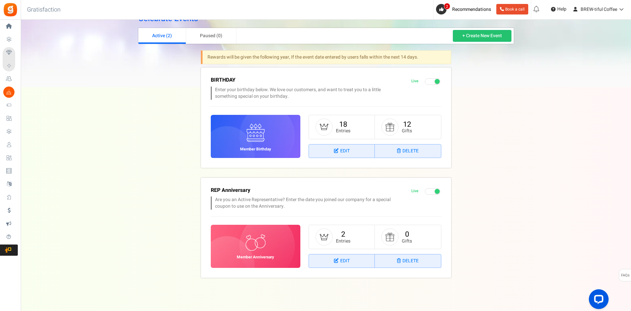
scroll to position [35, 0]
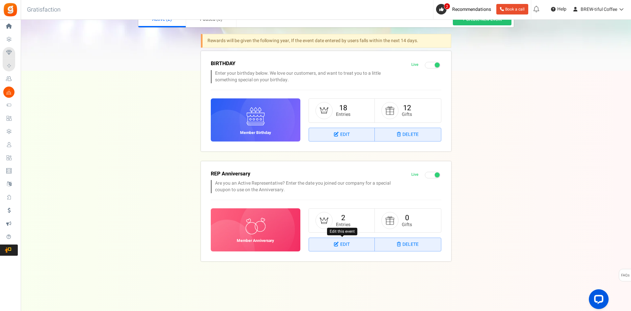
click at [357, 247] on link "Edit" at bounding box center [342, 244] width 66 height 13
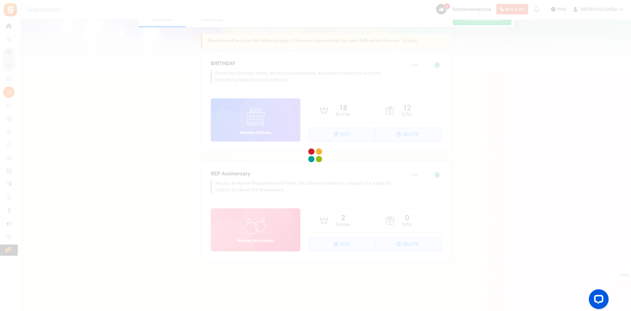
select select "1"
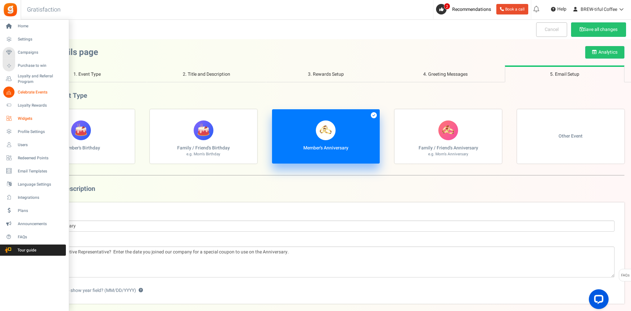
click at [20, 116] on span "Widgets" at bounding box center [41, 119] width 46 height 6
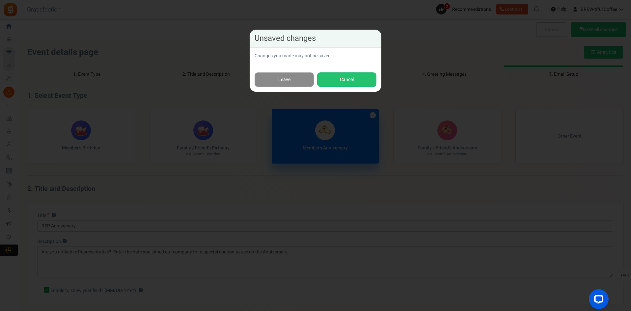
click at [270, 80] on link "Leave" at bounding box center [283, 79] width 59 height 15
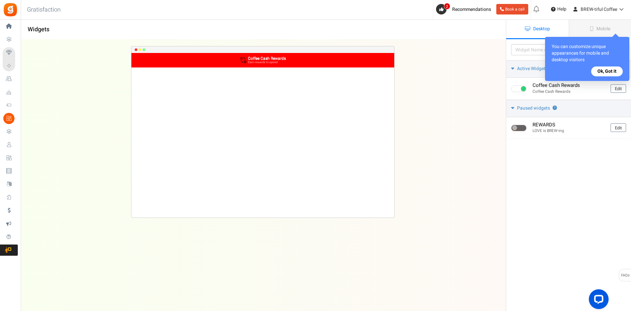
click at [609, 71] on button "Ok, Got it" at bounding box center [607, 71] width 32 height 10
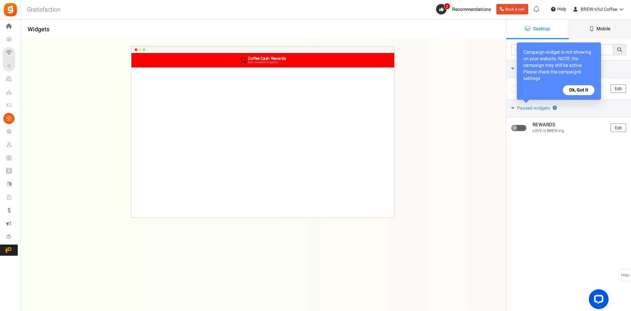
click at [596, 28] on span "Mobile" at bounding box center [603, 28] width 14 height 7
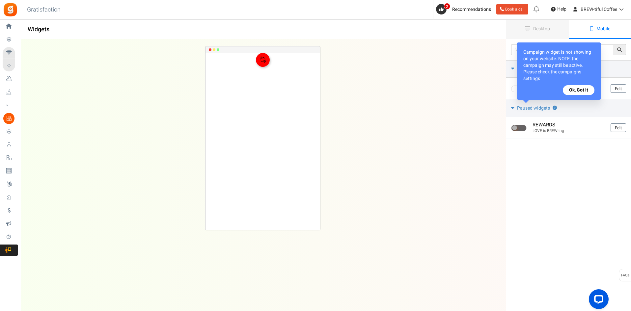
click at [569, 91] on button "Ok, Got it" at bounding box center [578, 90] width 32 height 10
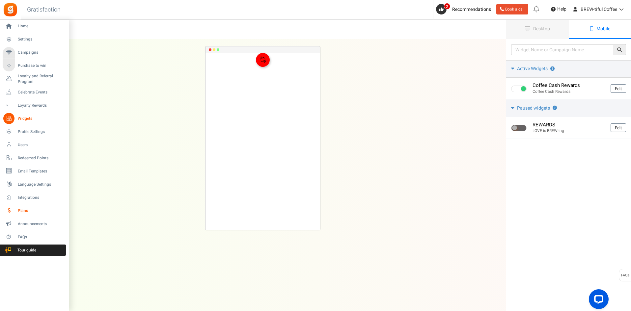
click at [26, 209] on span "Plans" at bounding box center [41, 211] width 46 height 6
